Goal: Task Accomplishment & Management: Manage account settings

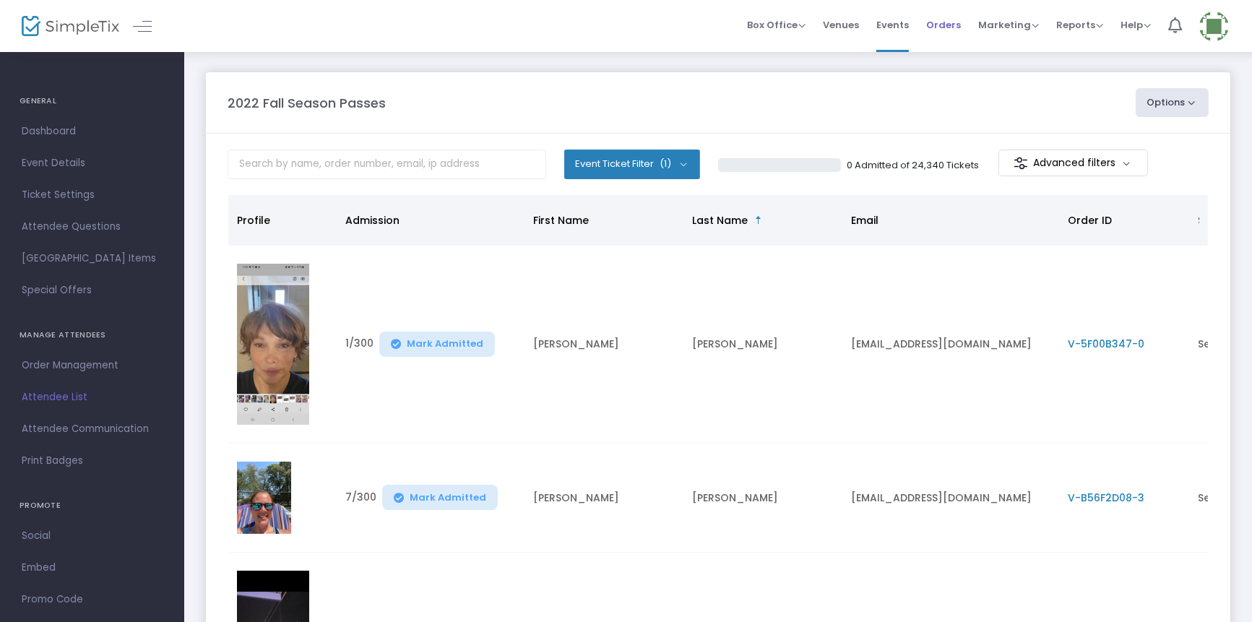
click at [955, 24] on span "Orders" at bounding box center [943, 25] width 35 height 37
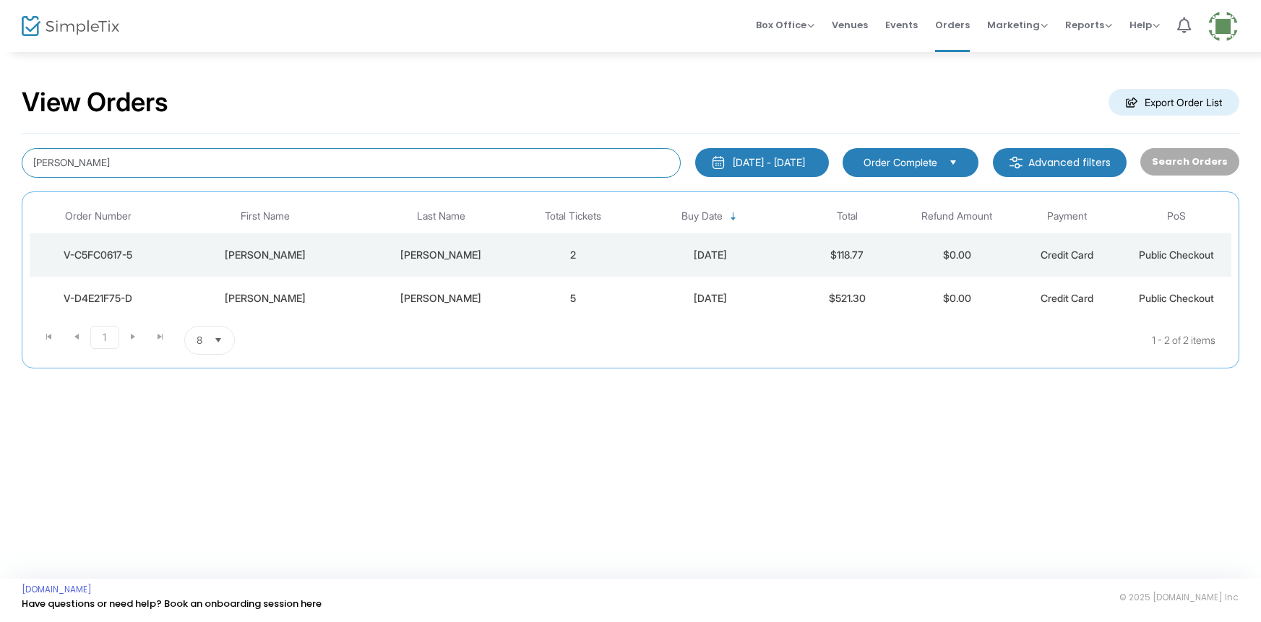
drag, startPoint x: 69, startPoint y: 153, endPoint x: 23, endPoint y: 150, distance: 46.4
click at [23, 150] on div "[PERSON_NAME]" at bounding box center [351, 163] width 674 height 30
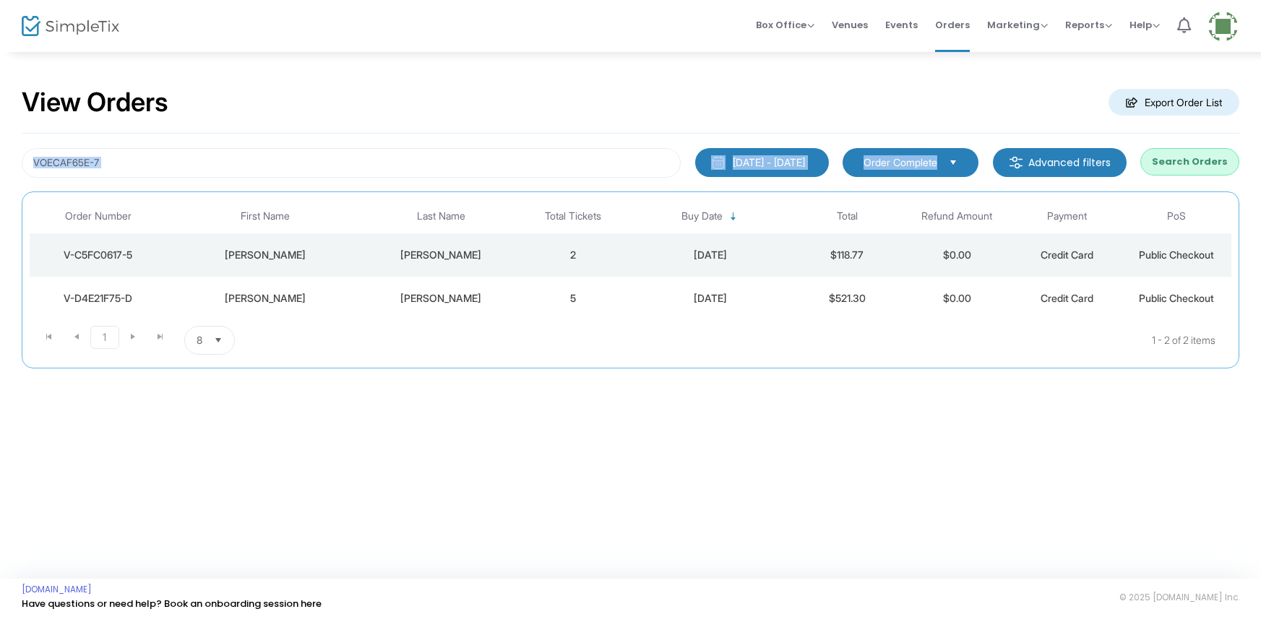
drag, startPoint x: 1260, startPoint y: 117, endPoint x: 1252, endPoint y: 133, distance: 17.8
click at [1257, 126] on div "View Orders Export Order List VOECAF65E-7 [DATE] - [DATE] Last 30 Days [DATE] […" at bounding box center [630, 235] width 1261 height 369
click at [1200, 160] on button "Search Orders" at bounding box center [1189, 161] width 99 height 27
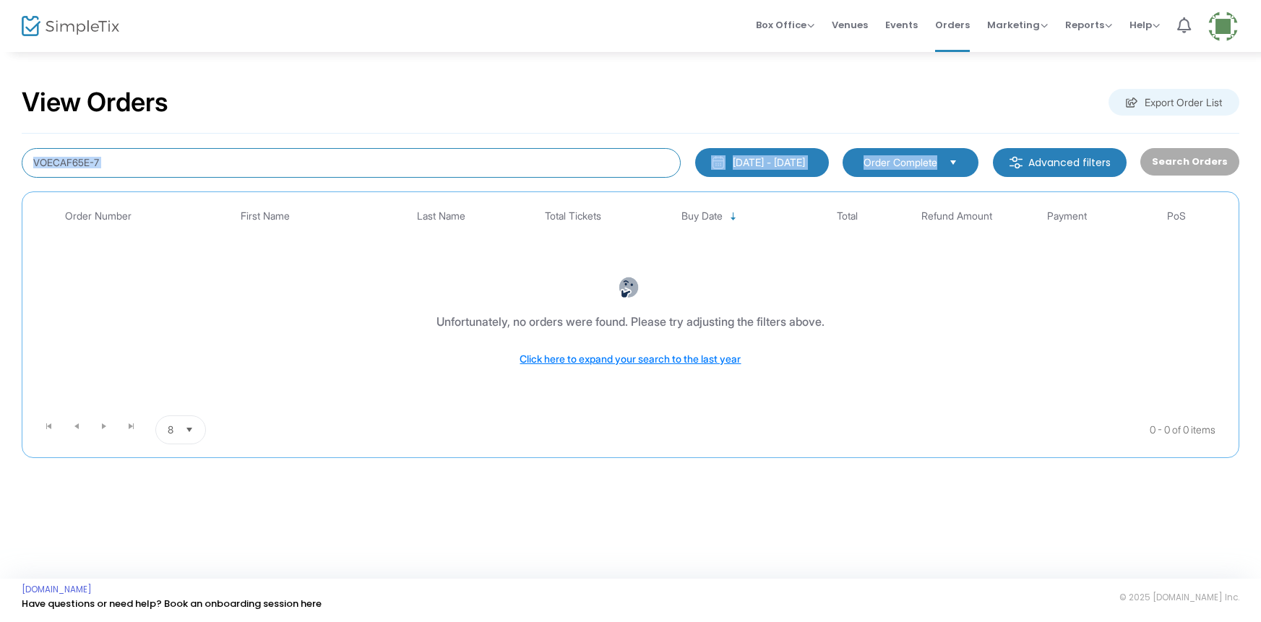
drag, startPoint x: 40, startPoint y: 162, endPoint x: 78, endPoint y: 129, distance: 50.2
click at [40, 161] on input "VOECAF65E-7" at bounding box center [351, 163] width 659 height 30
click at [41, 160] on input "VOECAF65E-7" at bounding box center [351, 163] width 659 height 30
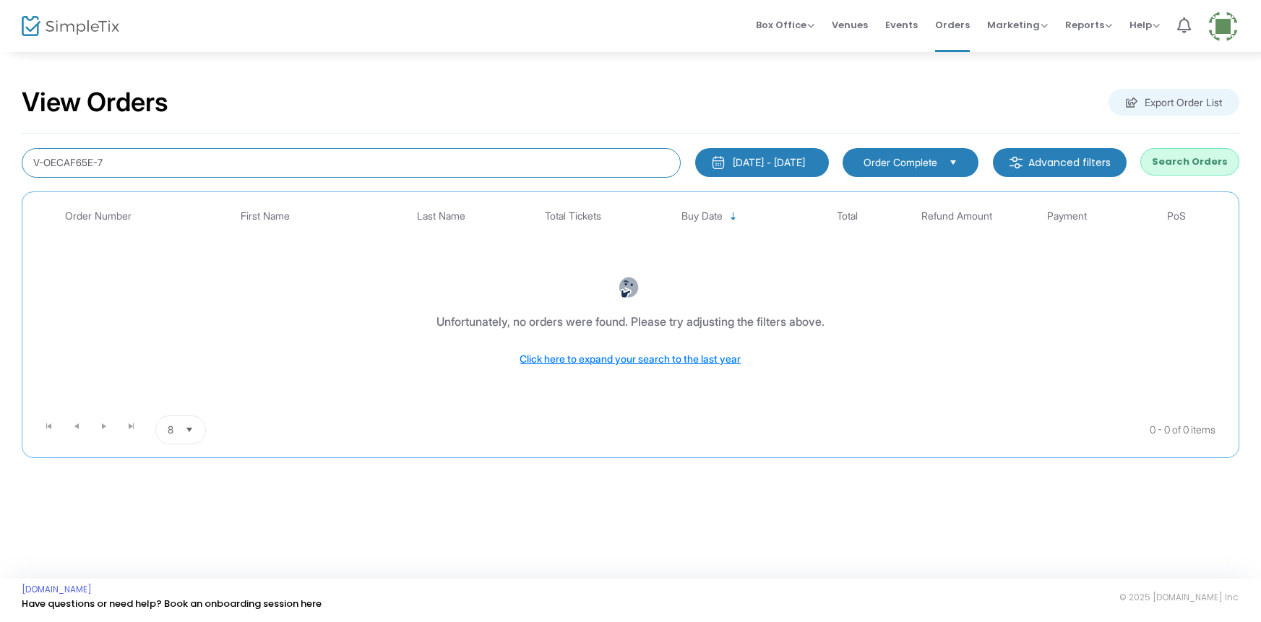
click at [51, 163] on input "V-OECAF65E-7" at bounding box center [351, 163] width 659 height 30
type input "V-0ECAF65E-7"
click at [1163, 165] on button "Search Orders" at bounding box center [1189, 161] width 99 height 27
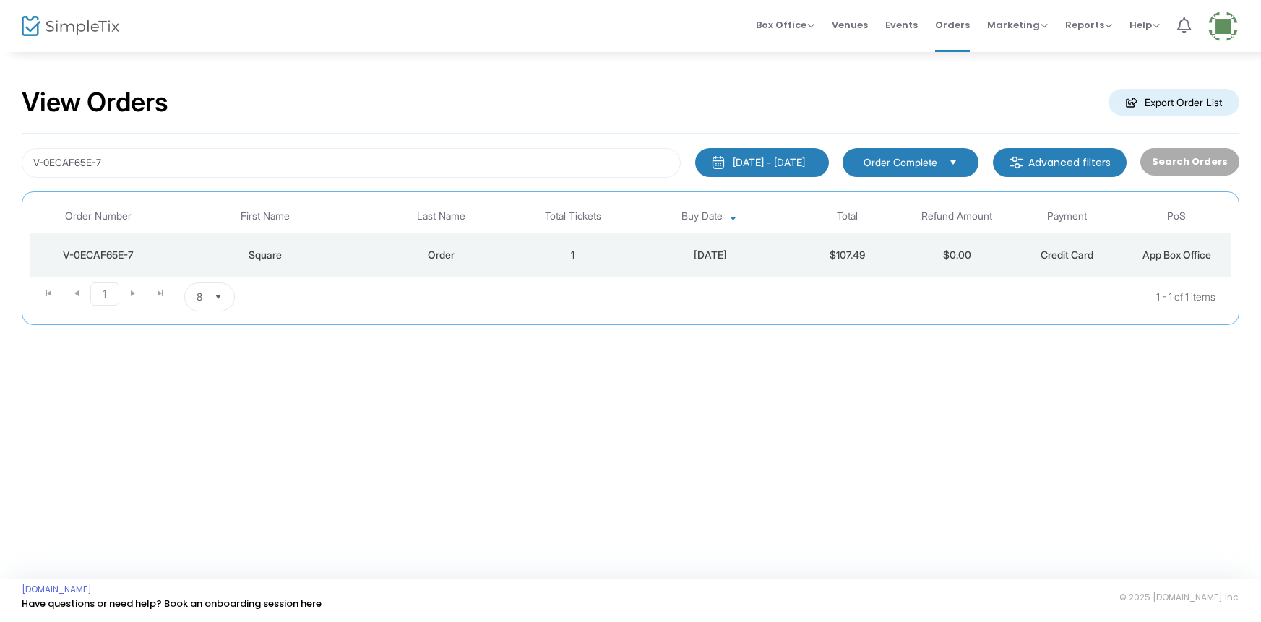
click at [434, 262] on div "Order" at bounding box center [441, 255] width 147 height 14
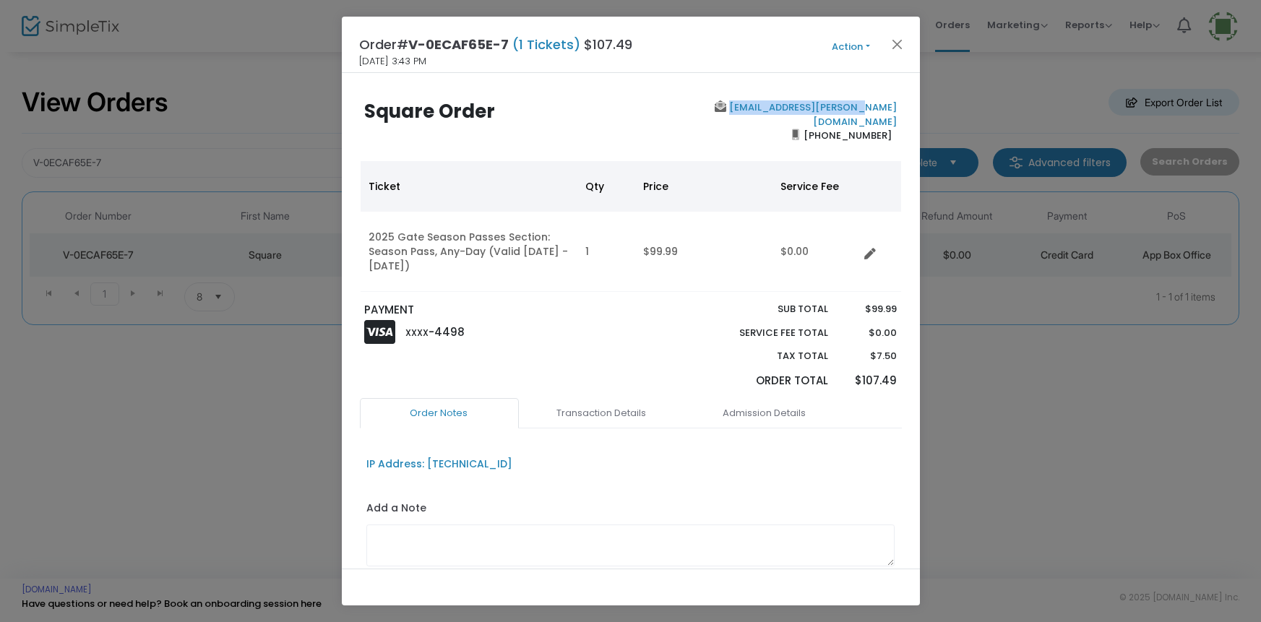
copy link "[EMAIL_ADDRESS][PERSON_NAME][DOMAIN_NAME]"
click at [843, 45] on button "Action" at bounding box center [851, 47] width 87 height 16
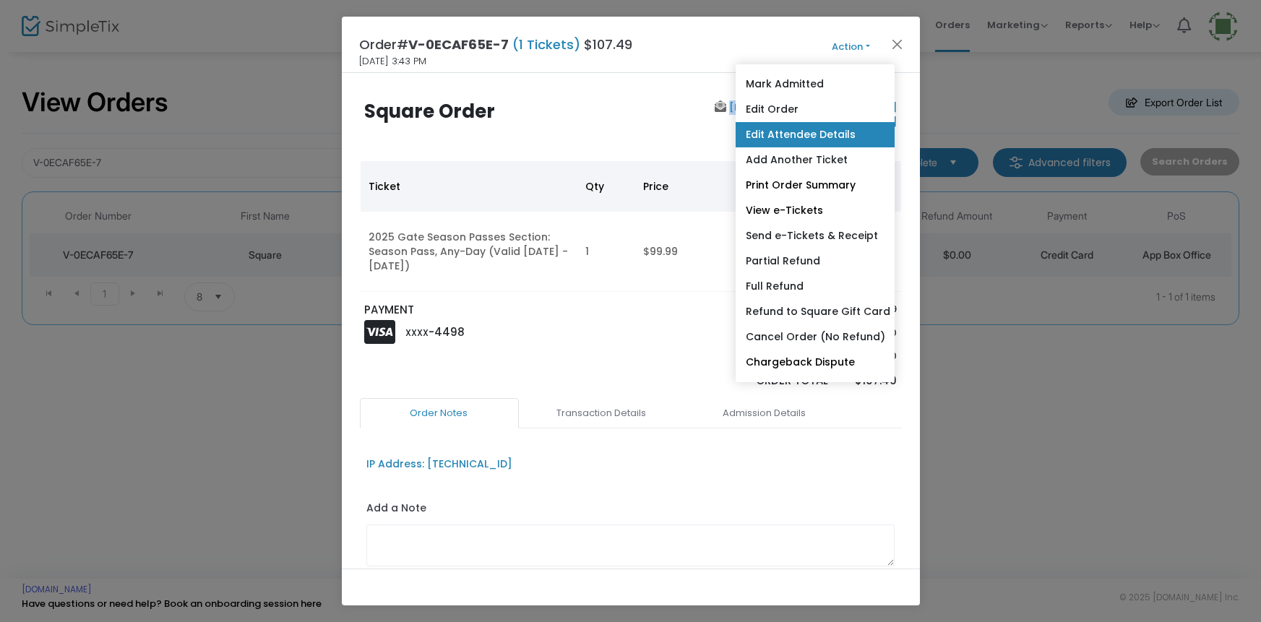
click at [778, 137] on link "Edit Attendee Details" at bounding box center [814, 134] width 159 height 25
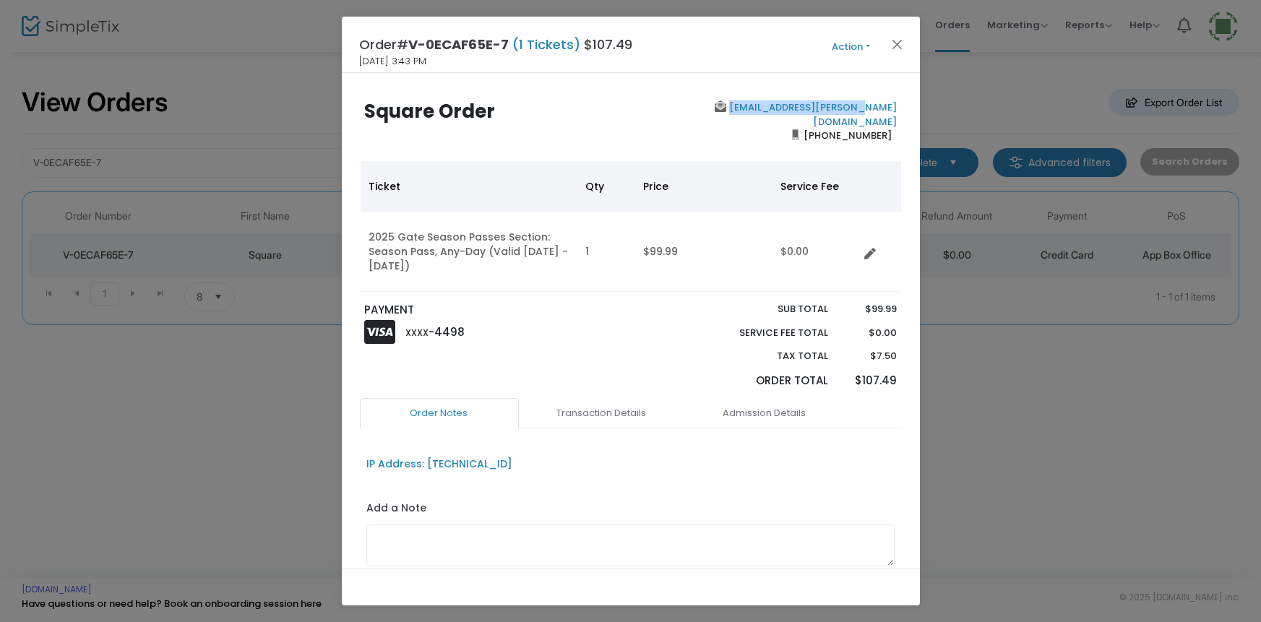
drag, startPoint x: 891, startPoint y: 117, endPoint x: 801, endPoint y: 156, distance: 97.7
click at [801, 156] on div "Square Order [EMAIL_ADDRESS][PERSON_NAME][DOMAIN_NAME] [PHONE_NUMBER] Ticket Qt…" at bounding box center [631, 321] width 578 height 496
copy b "[PHONE_NUMBER]"
click at [845, 46] on button "Action" at bounding box center [851, 47] width 87 height 16
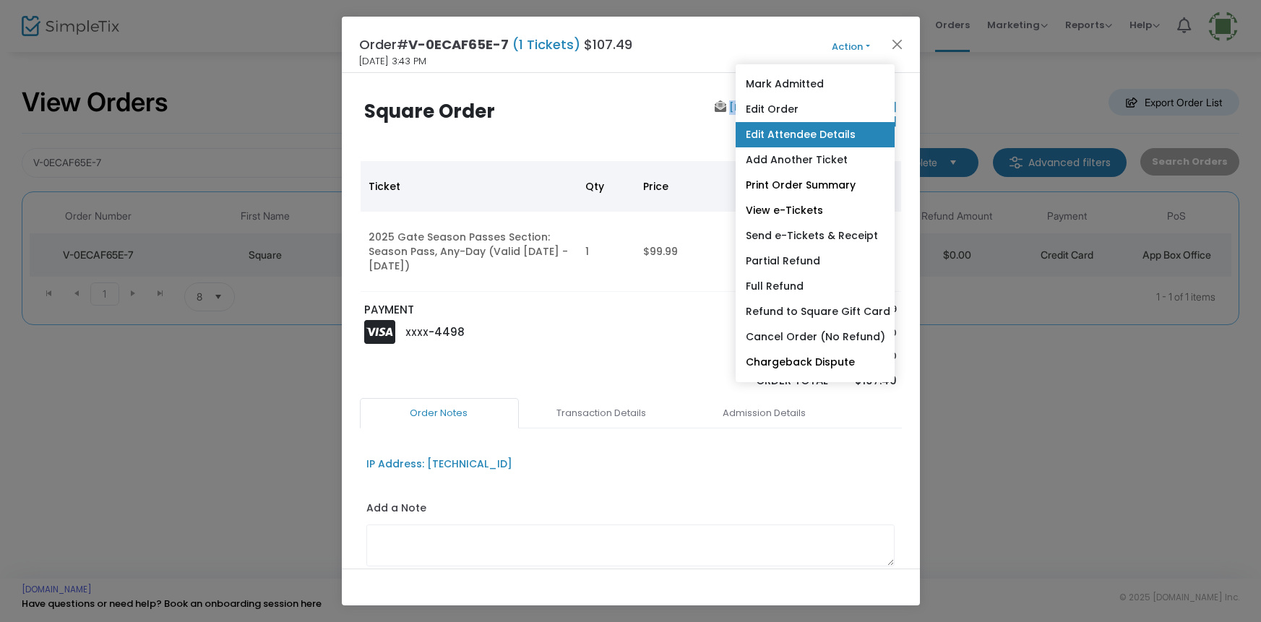
click at [790, 134] on link "Edit Attendee Details" at bounding box center [814, 134] width 159 height 25
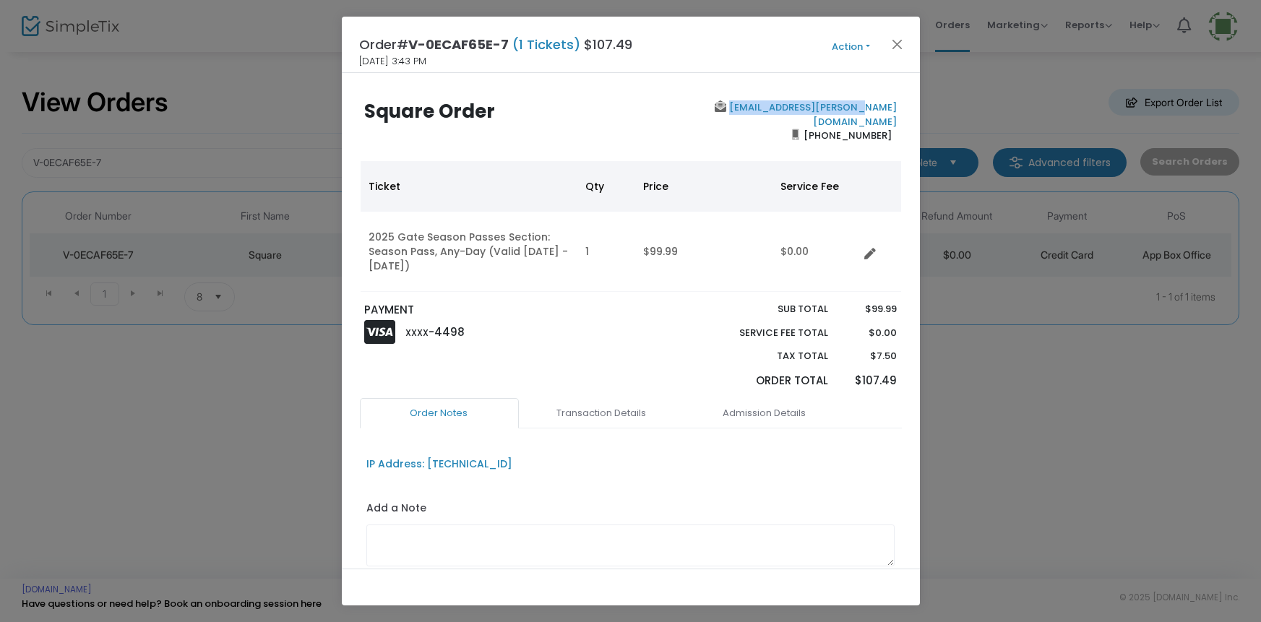
click at [817, 103] on link "[EMAIL_ADDRESS][PERSON_NAME][DOMAIN_NAME]" at bounding box center [811, 114] width 171 height 28
copy link "[EMAIL_ADDRESS][PERSON_NAME][DOMAIN_NAME]"
click at [843, 48] on button "Action" at bounding box center [851, 47] width 87 height 16
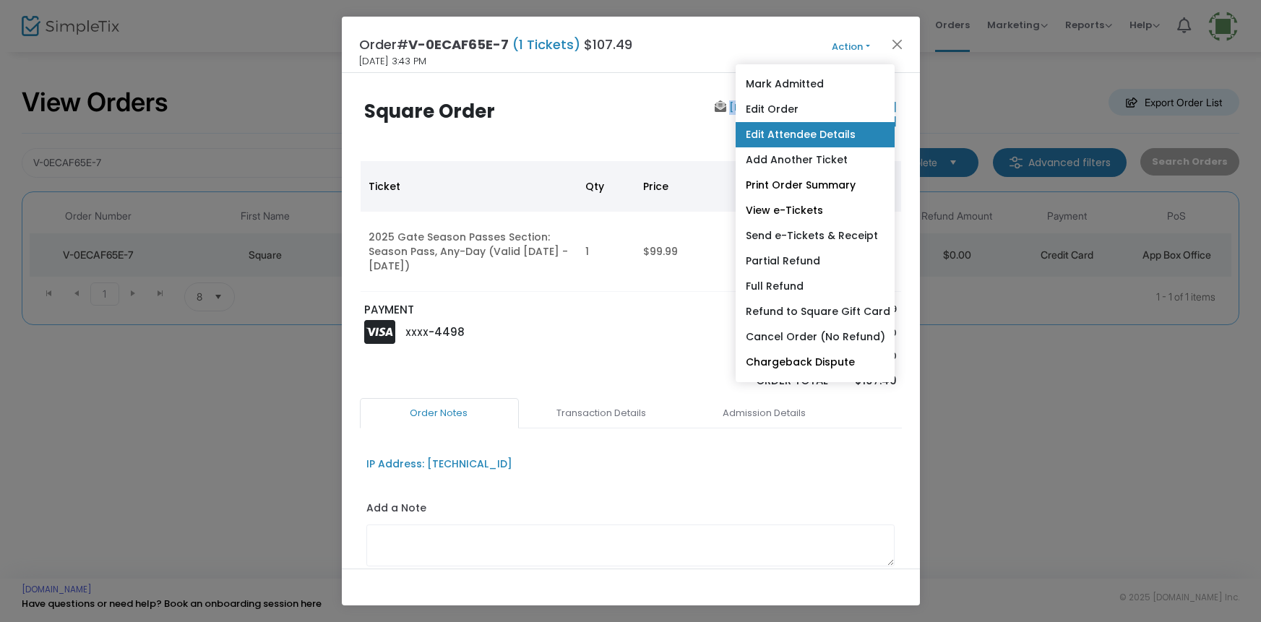
click at [778, 135] on link "Edit Attendee Details" at bounding box center [814, 134] width 159 height 25
